Goal: Information Seeking & Learning: Learn about a topic

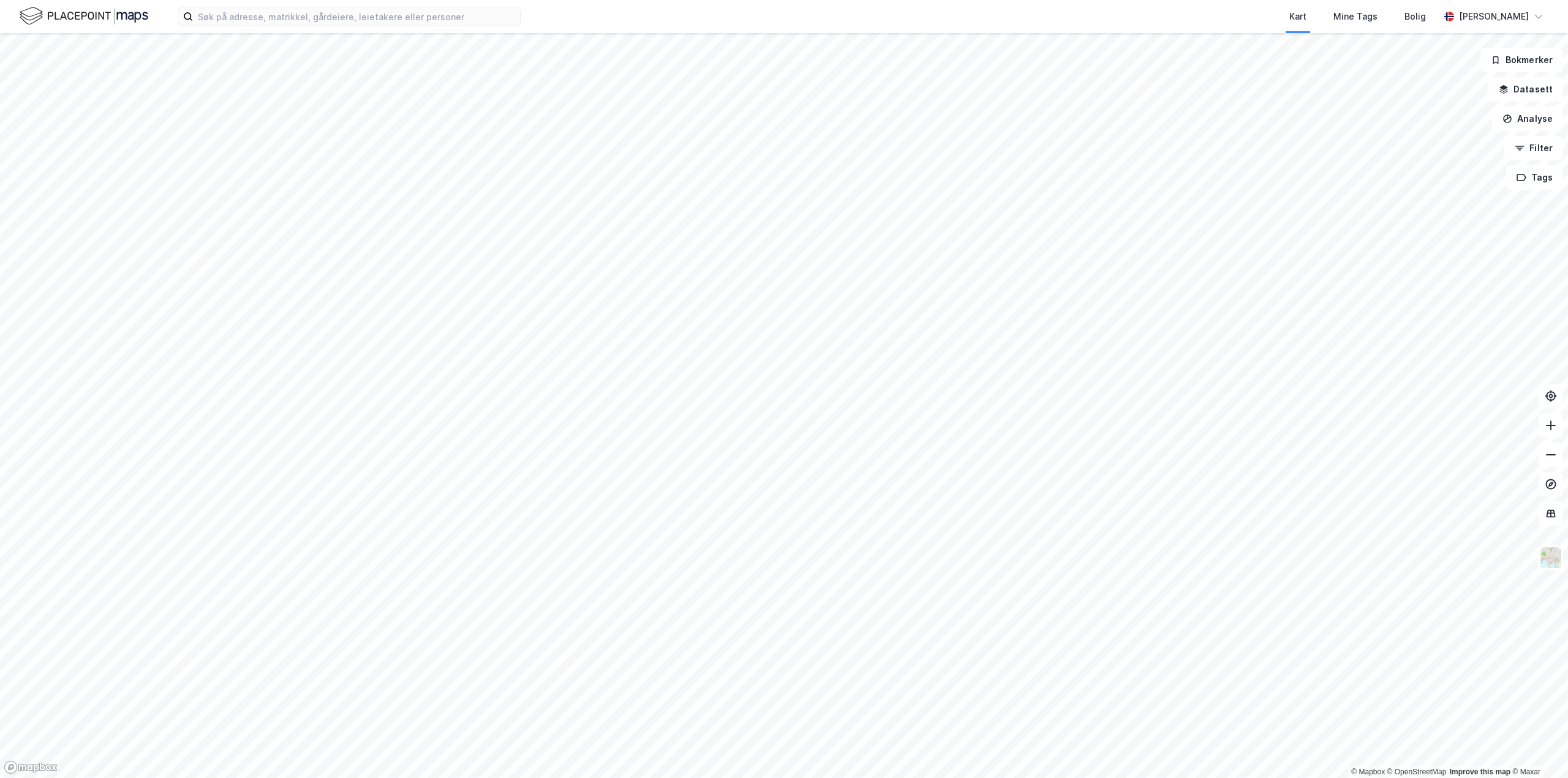
click at [840, 0] on html "Kart Mine Tags Bolig [PERSON_NAME] © Mapbox © OpenStreetMap Improve this map © …" at bounding box center [784, 389] width 1568 height 778
